Goal: Browse casually: Explore the website without a specific task or goal

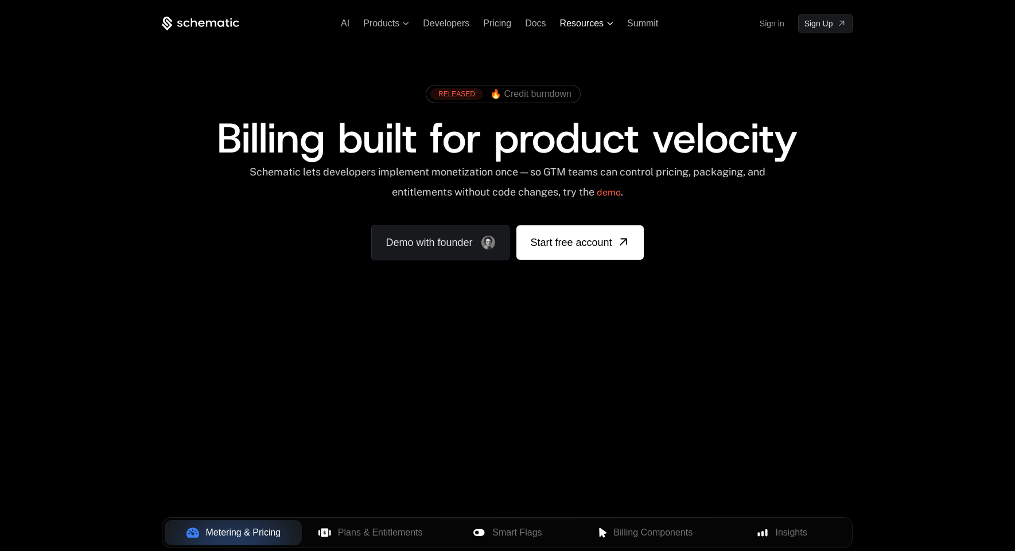
click at [575, 24] on span "Resources" at bounding box center [582, 23] width 44 height 10
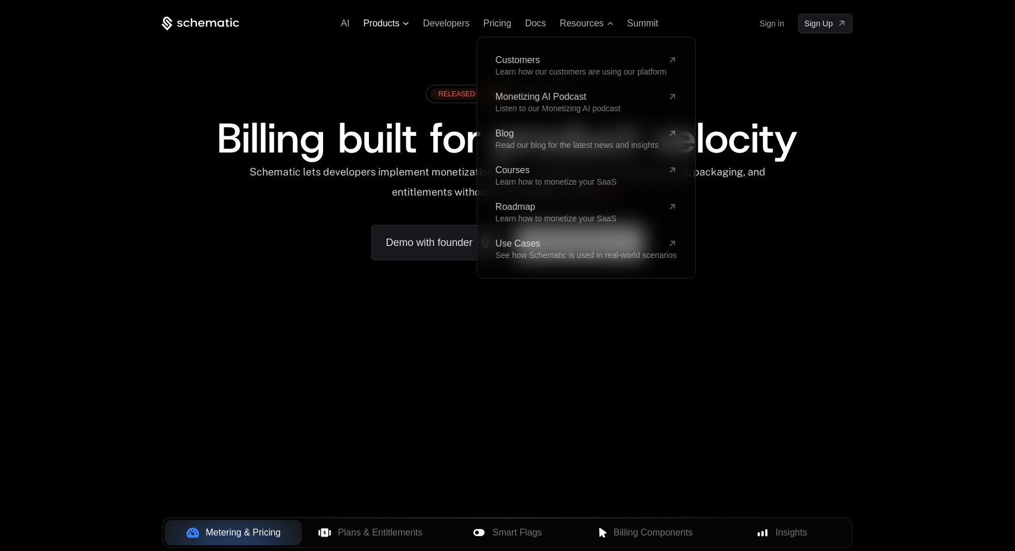
click at [394, 27] on span "Products" at bounding box center [381, 23] width 36 height 10
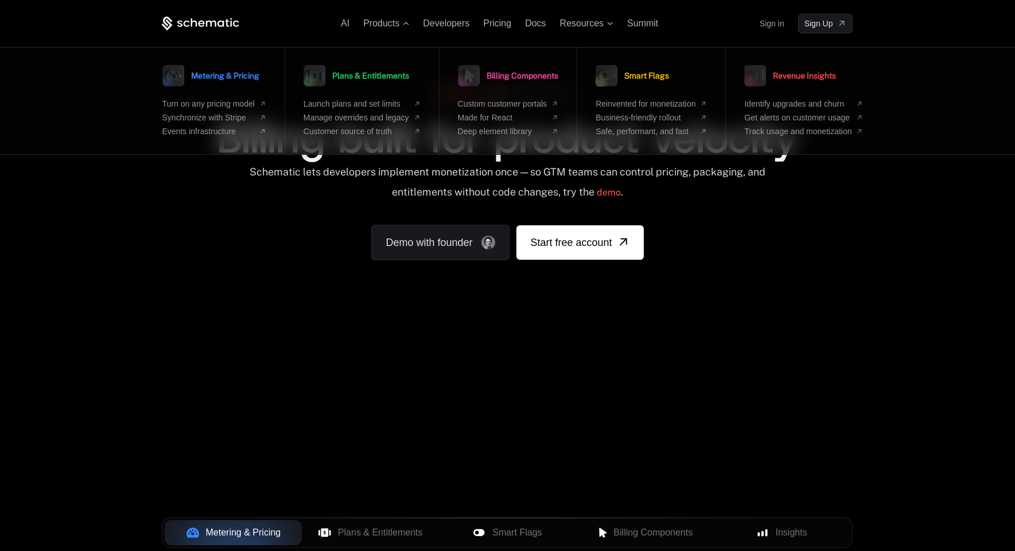
click at [230, 255] on div "RELEASED 🔥 Credit burndown Billing built for product velocity Schematic lets de…" at bounding box center [507, 169] width 691 height 181
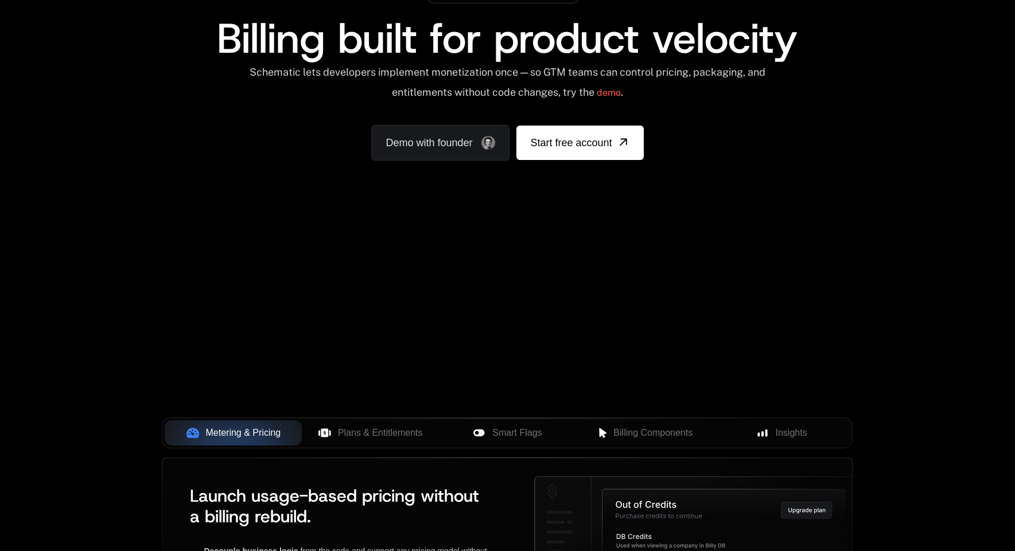
scroll to position [229, 0]
